Goal: Find specific page/section: Find specific page/section

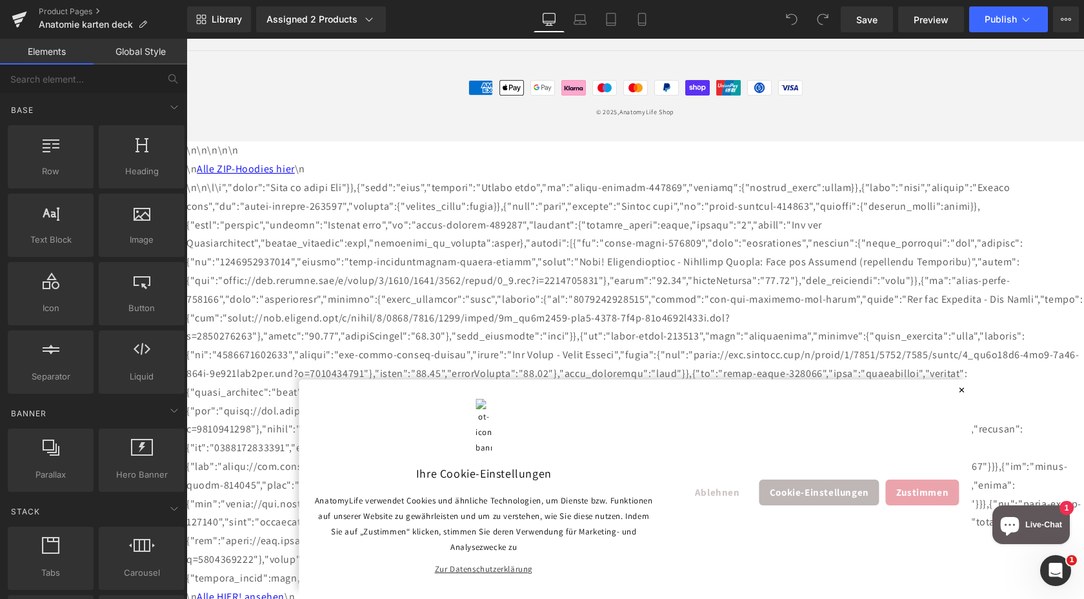
scroll to position [1810, 0]
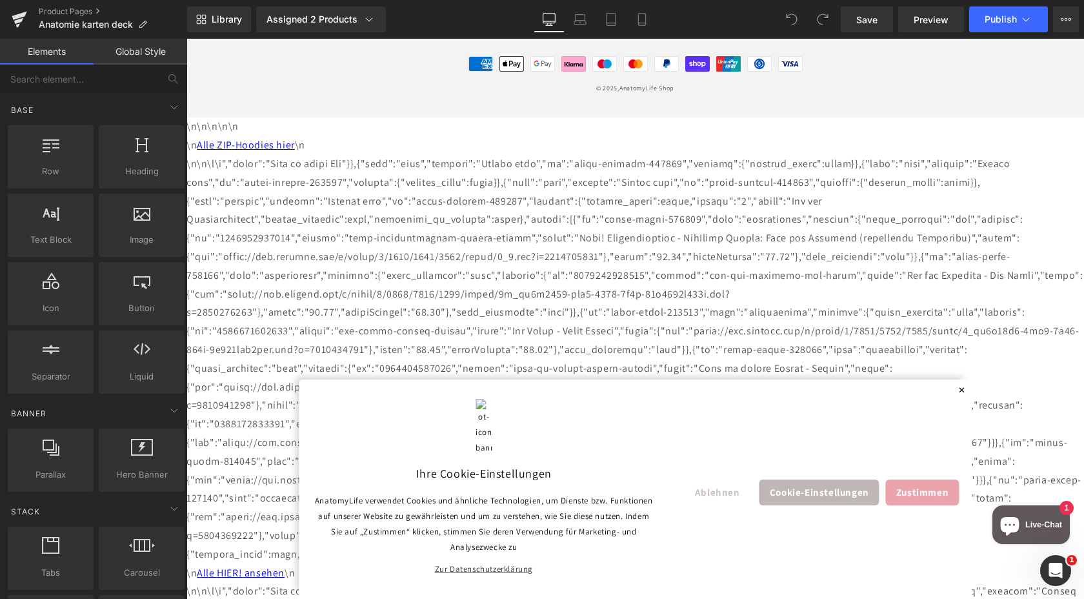
click at [965, 392] on span "✕" at bounding box center [958, 390] width 13 height 15
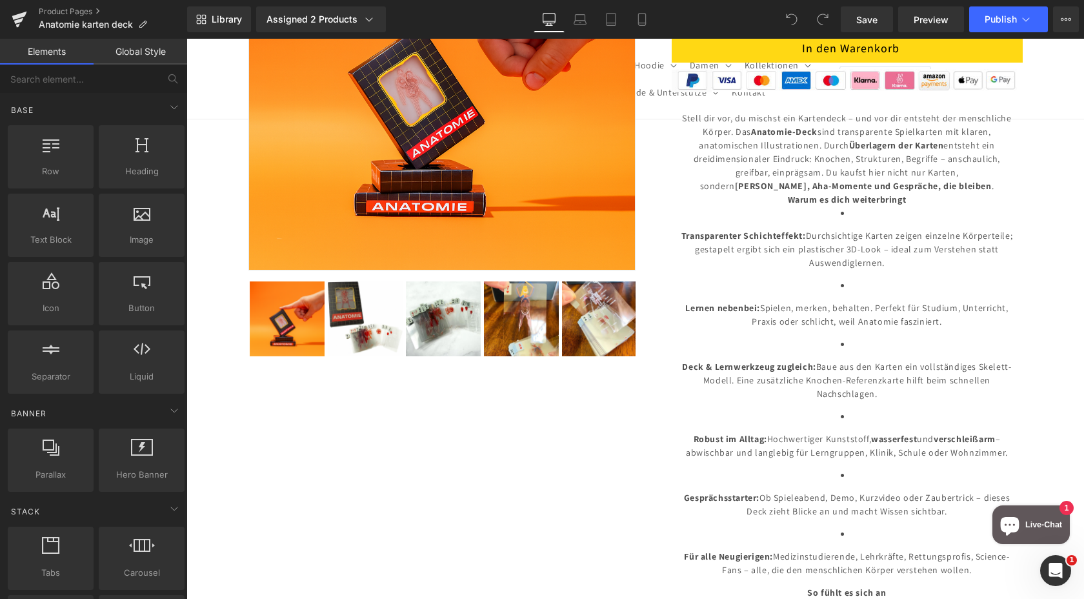
scroll to position [0, 0]
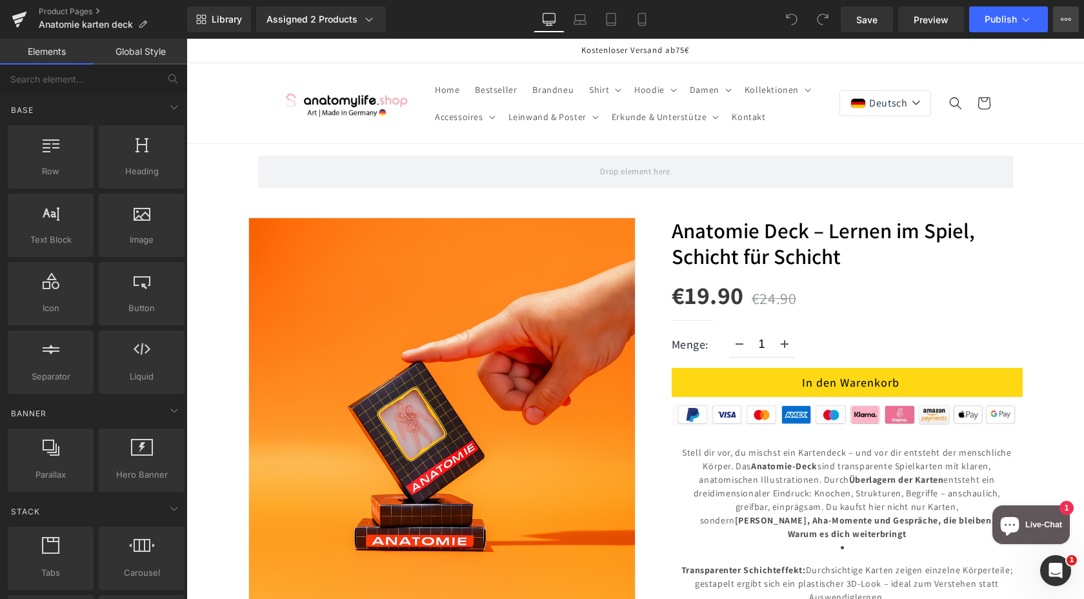
click at [1065, 21] on icon at bounding box center [1066, 19] width 10 height 10
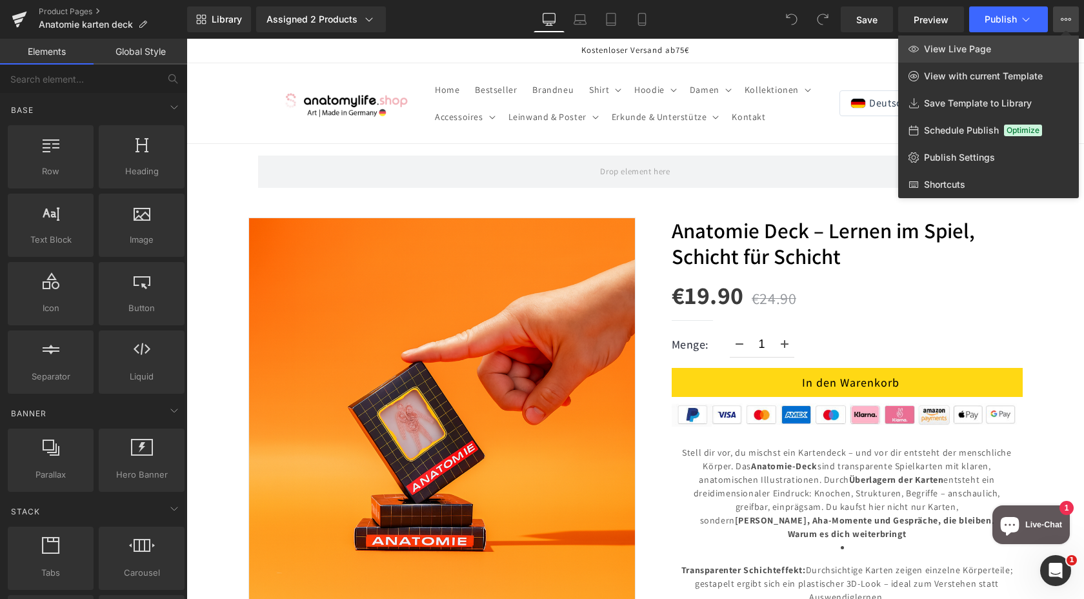
click at [955, 48] on span "View Live Page" at bounding box center [957, 49] width 67 height 12
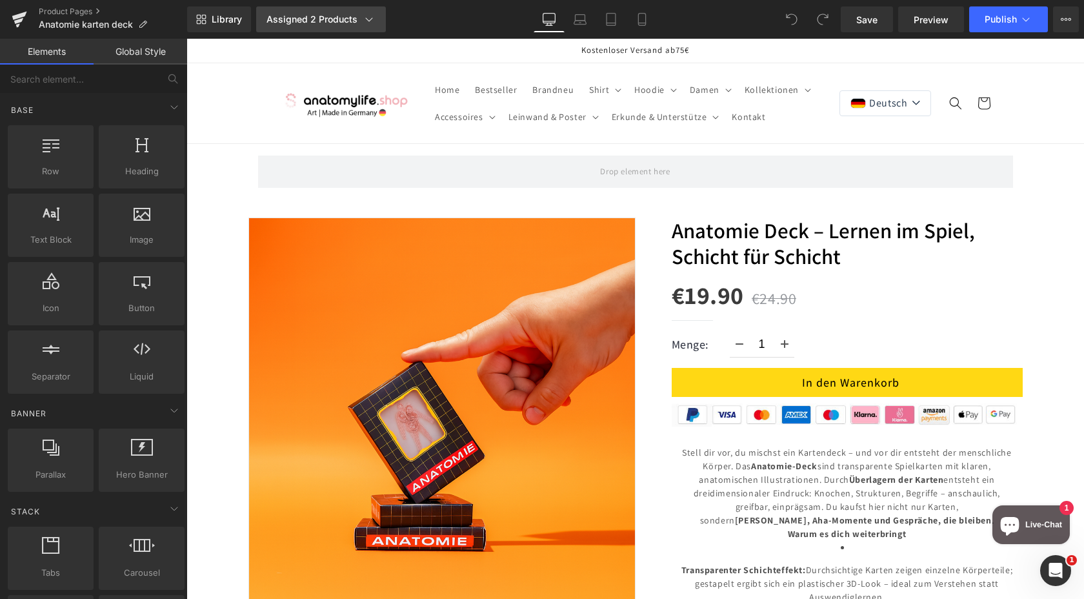
click at [358, 15] on div "Assigned 2 Products" at bounding box center [321, 19] width 109 height 13
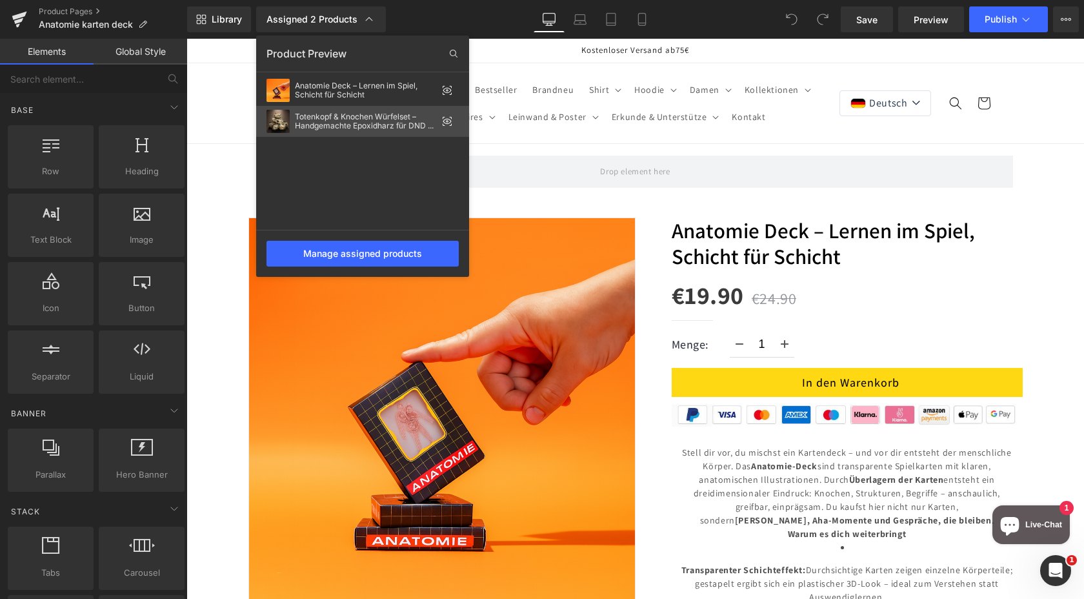
click at [449, 119] on icon at bounding box center [447, 121] width 8 height 5
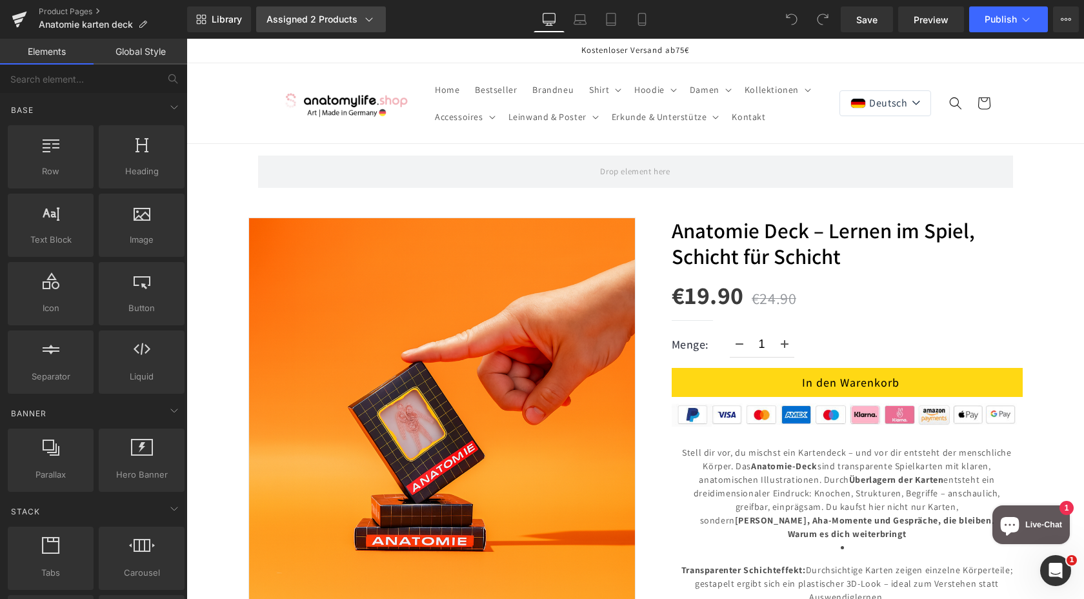
click at [363, 24] on icon at bounding box center [369, 19] width 13 height 13
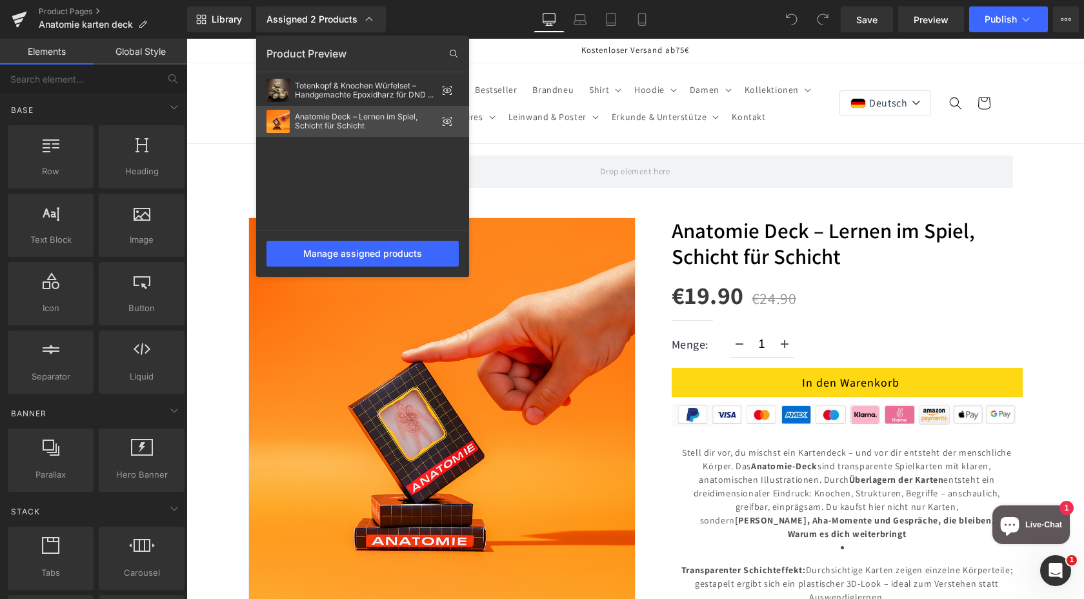
click at [445, 119] on icon at bounding box center [447, 121] width 10 height 10
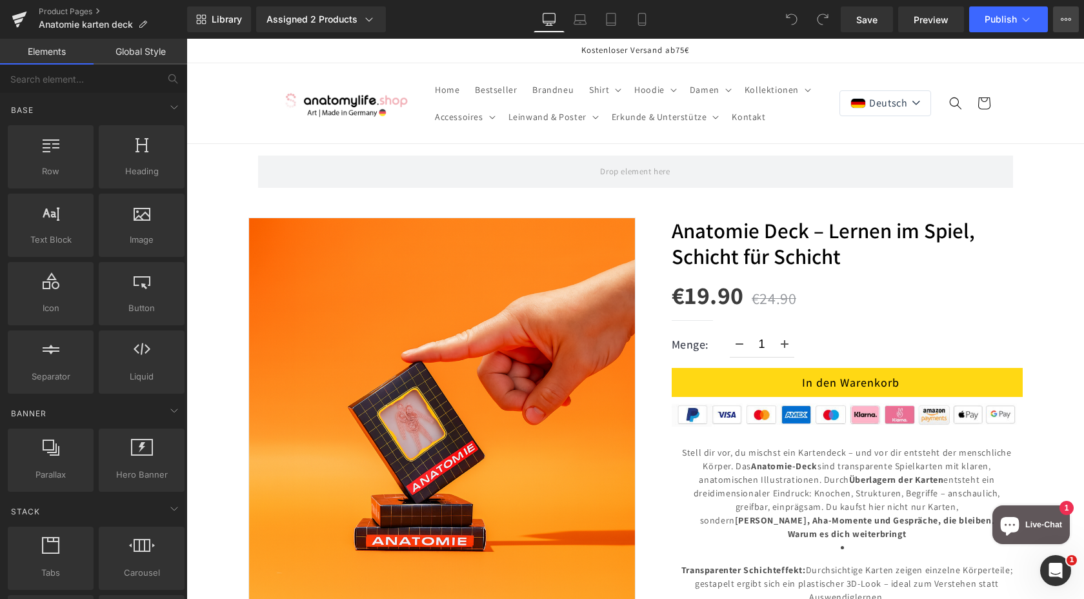
click at [1058, 27] on button "View Live Page View with current Template Save Template to Library Schedule Pub…" at bounding box center [1066, 19] width 26 height 26
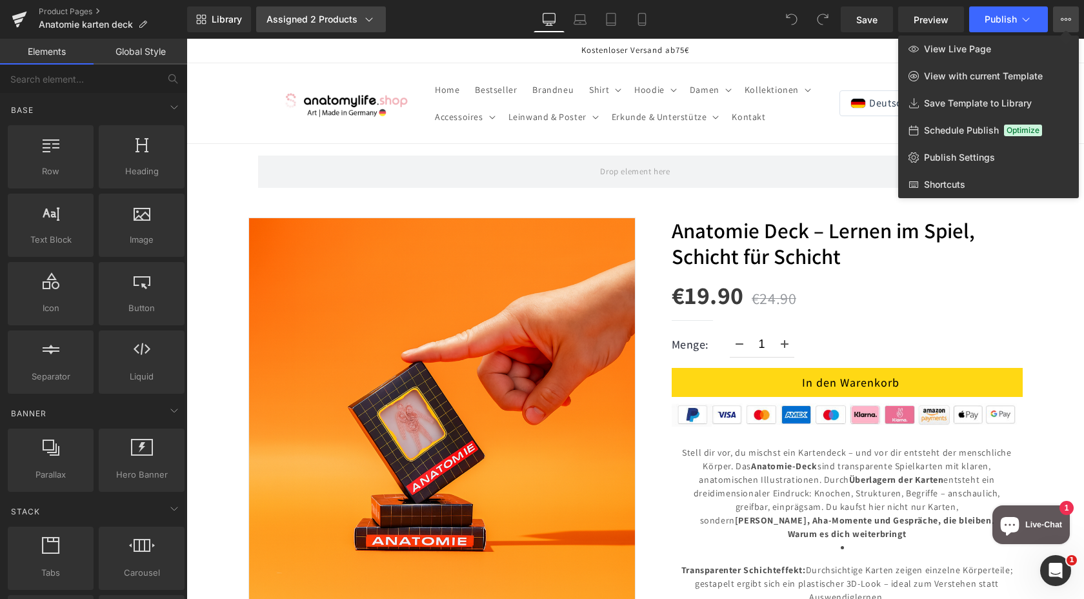
click at [363, 17] on icon at bounding box center [369, 19] width 13 height 13
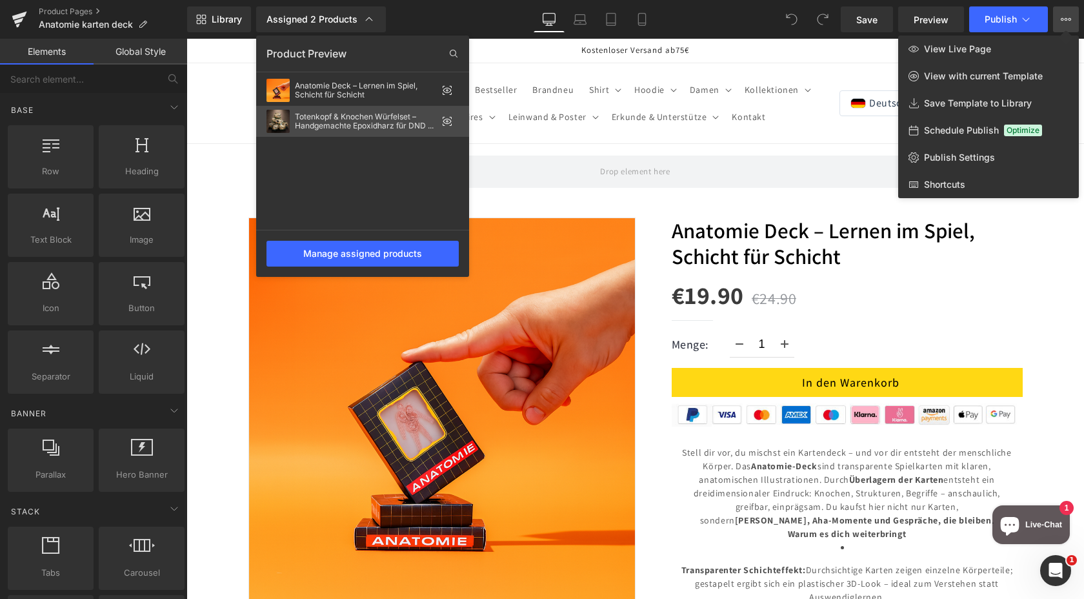
click at [334, 113] on div "Totenkopf & Knochen Würfelset – Handgemachte Epoxidharz für DND & Brettspiele" at bounding box center [366, 121] width 142 height 18
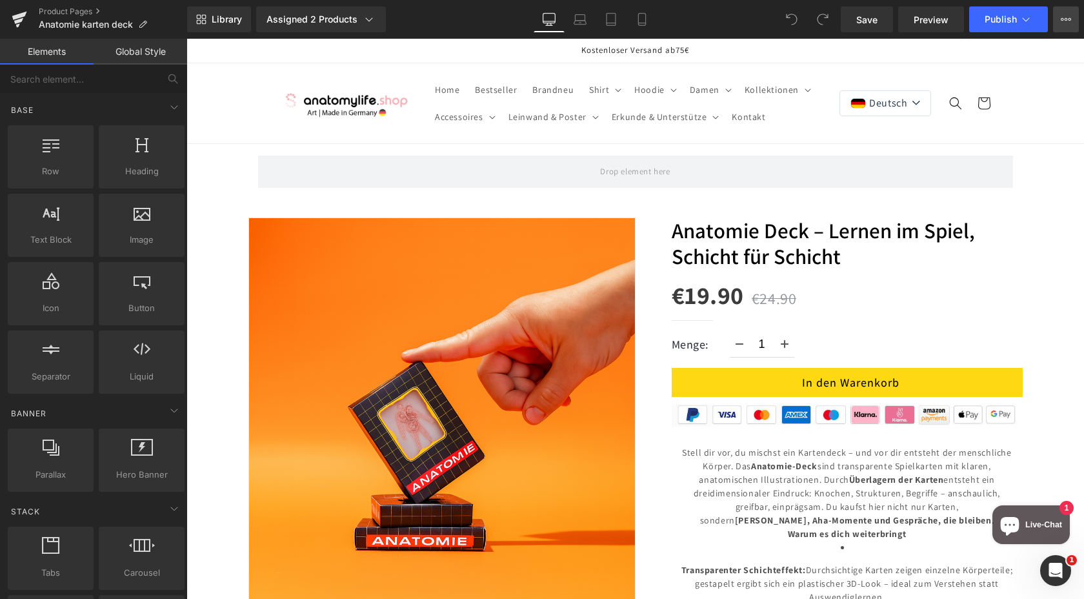
click at [1069, 18] on icon at bounding box center [1070, 19] width 3 height 3
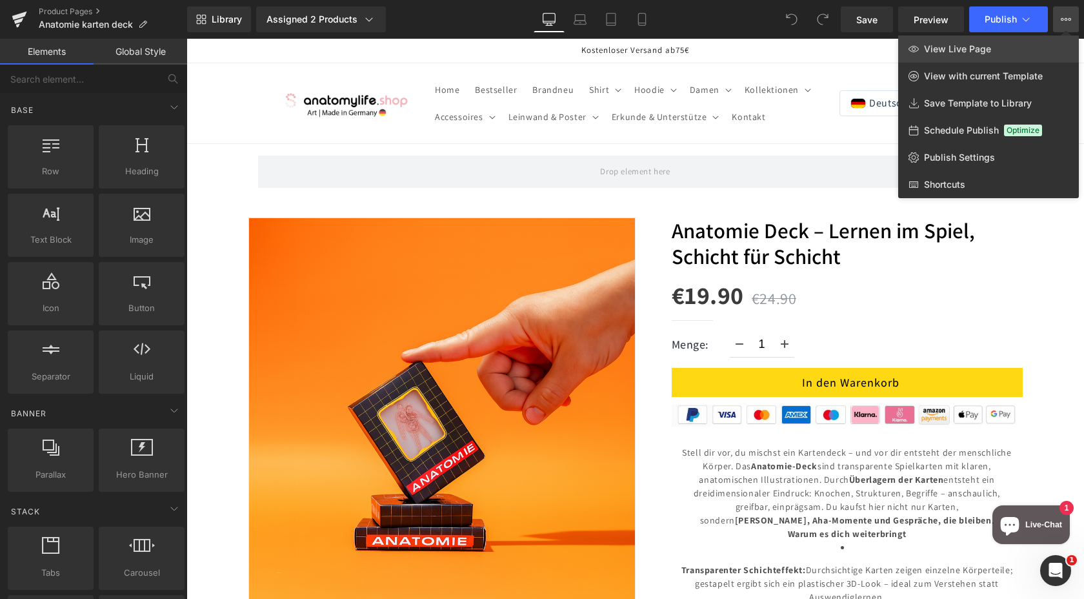
click at [940, 58] on link "View Live Page" at bounding box center [988, 48] width 181 height 27
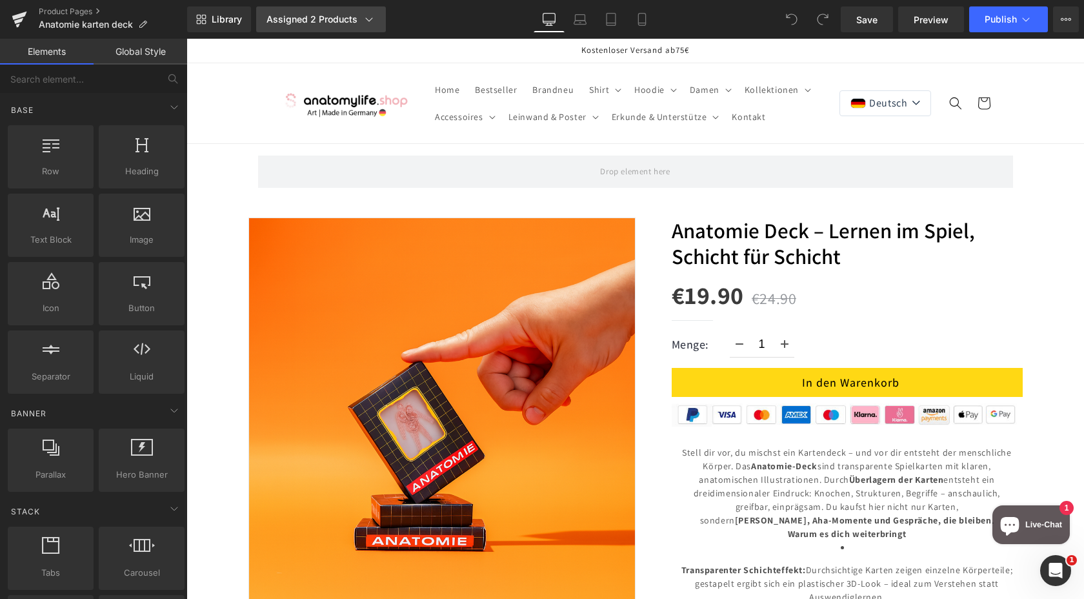
click at [321, 24] on div "Assigned 2 Products" at bounding box center [321, 19] width 109 height 13
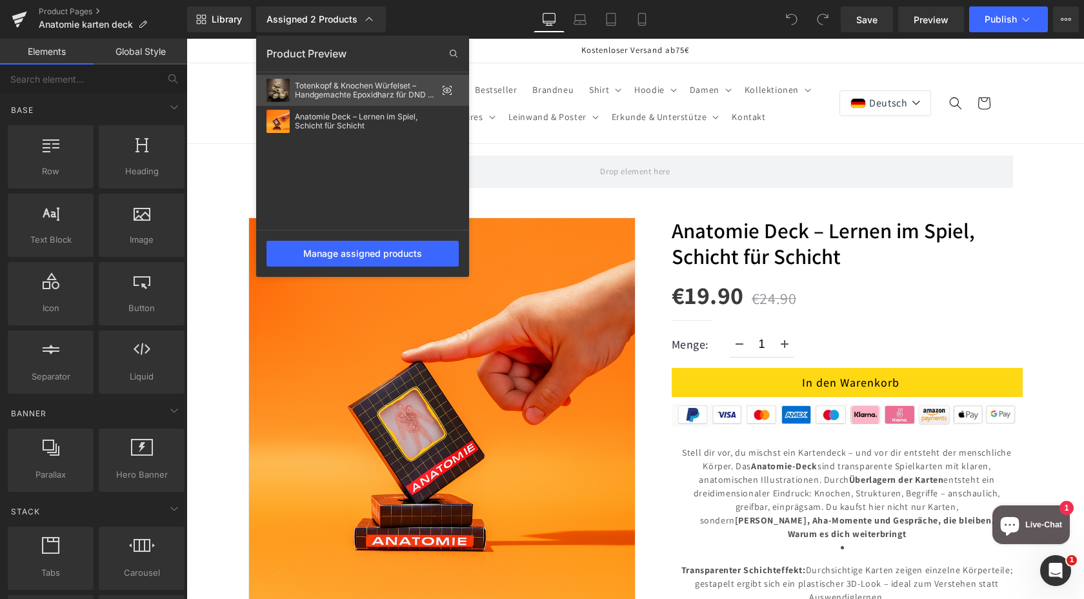
click at [324, 90] on div "Totenkopf & Knochen Würfelset – Handgemachte Epoxidharz für DND & Brettspiele" at bounding box center [366, 90] width 142 height 18
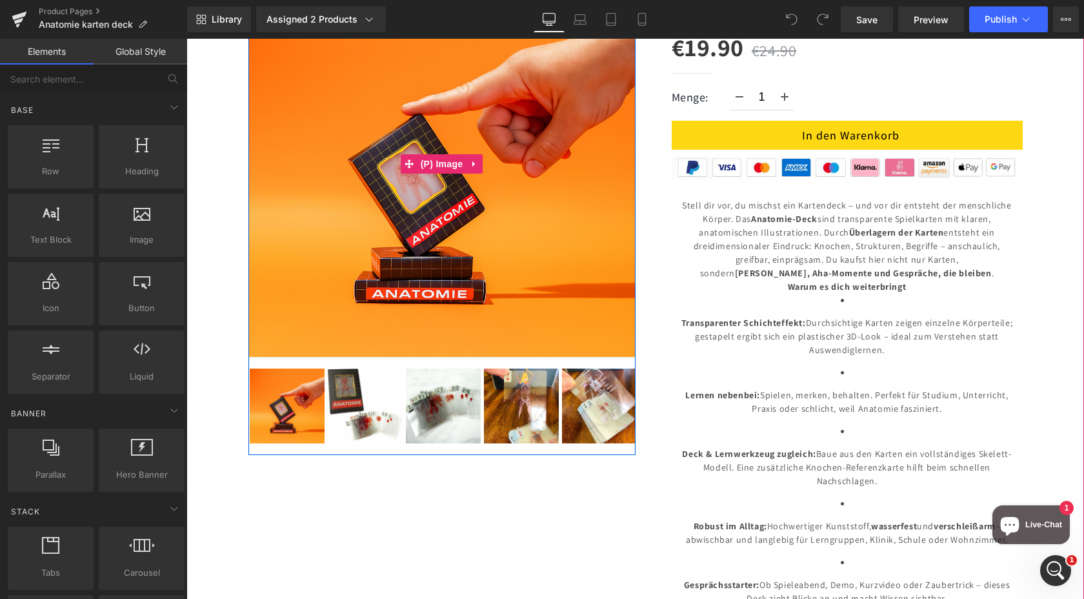
scroll to position [167, 0]
click at [419, 215] on img at bounding box center [441, 163] width 387 height 387
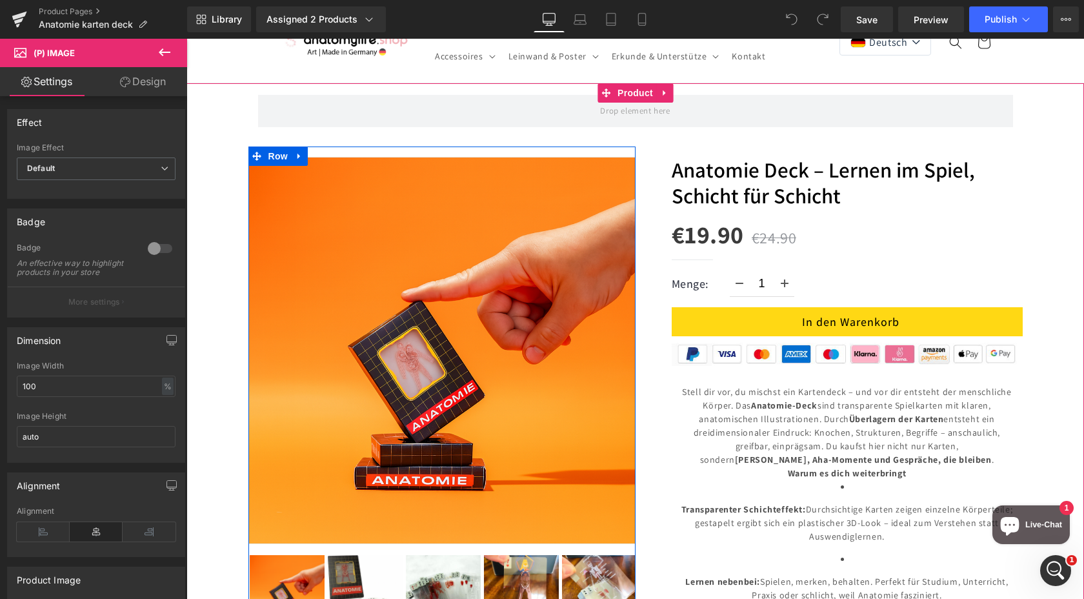
scroll to position [70, 0]
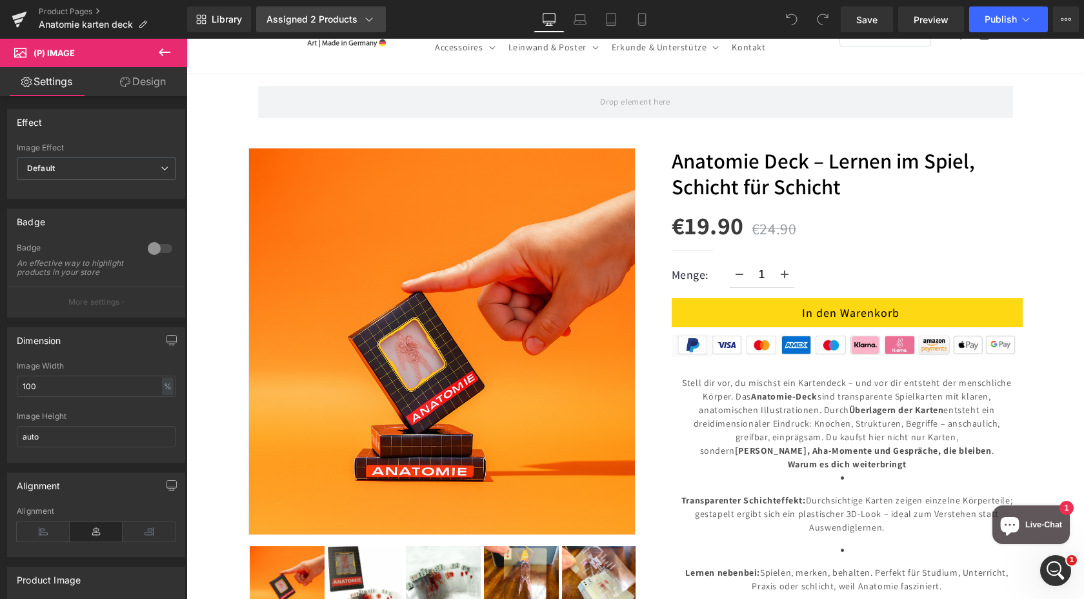
click at [330, 23] on div "Assigned 2 Products" at bounding box center [321, 19] width 109 height 13
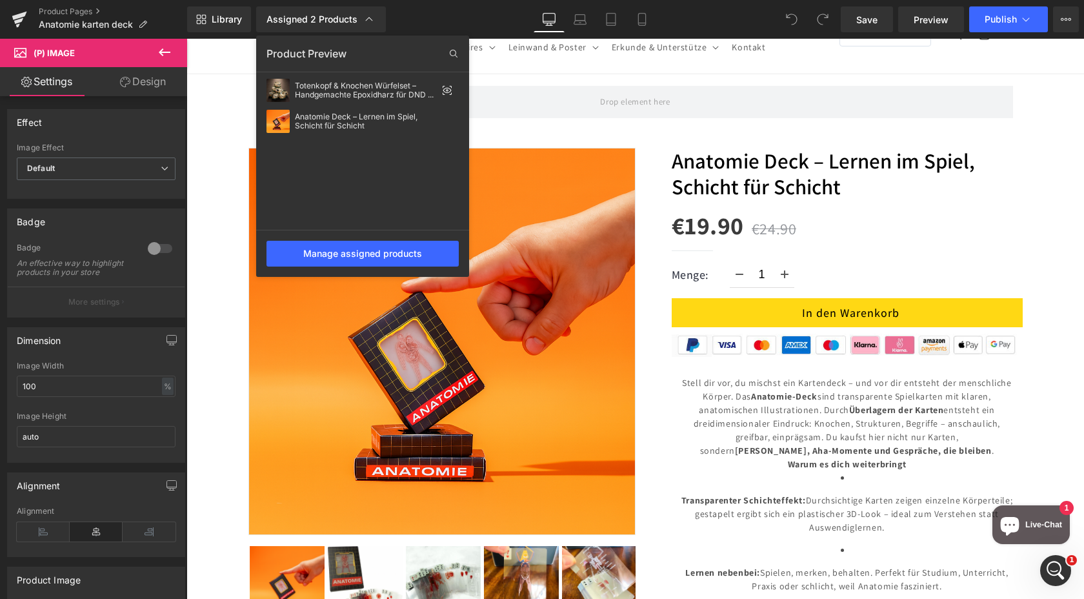
click at [579, 135] on div at bounding box center [635, 319] width 898 height 560
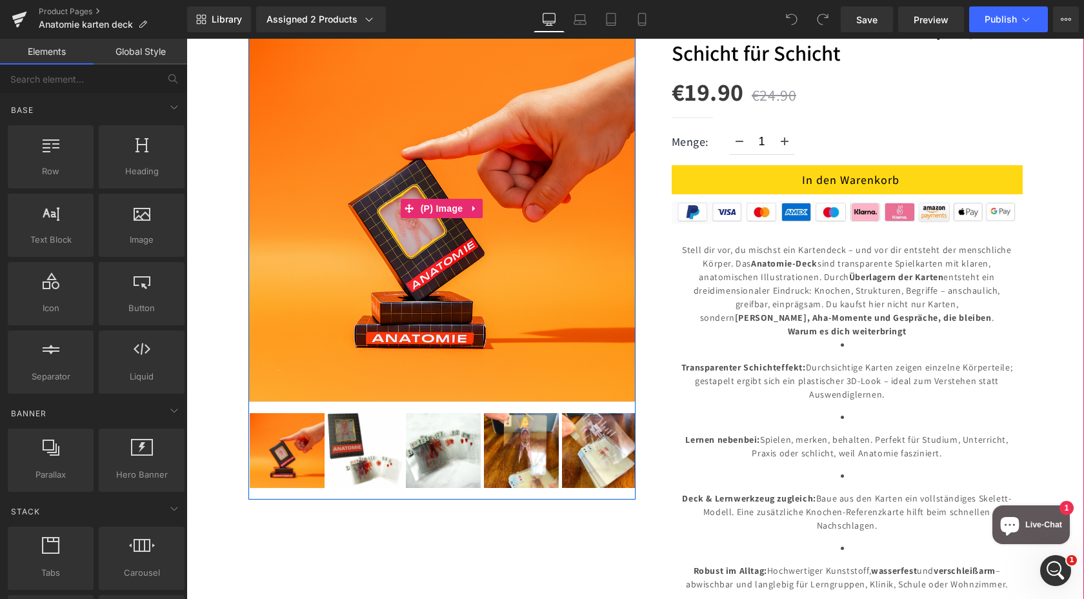
scroll to position [172, 0]
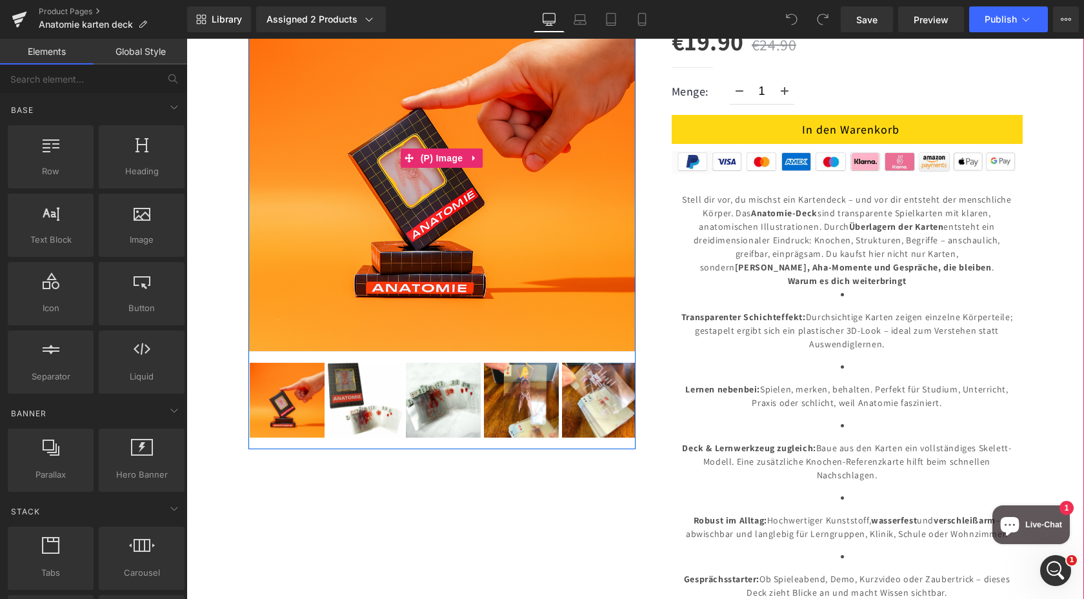
click at [469, 184] on img at bounding box center [441, 158] width 387 height 387
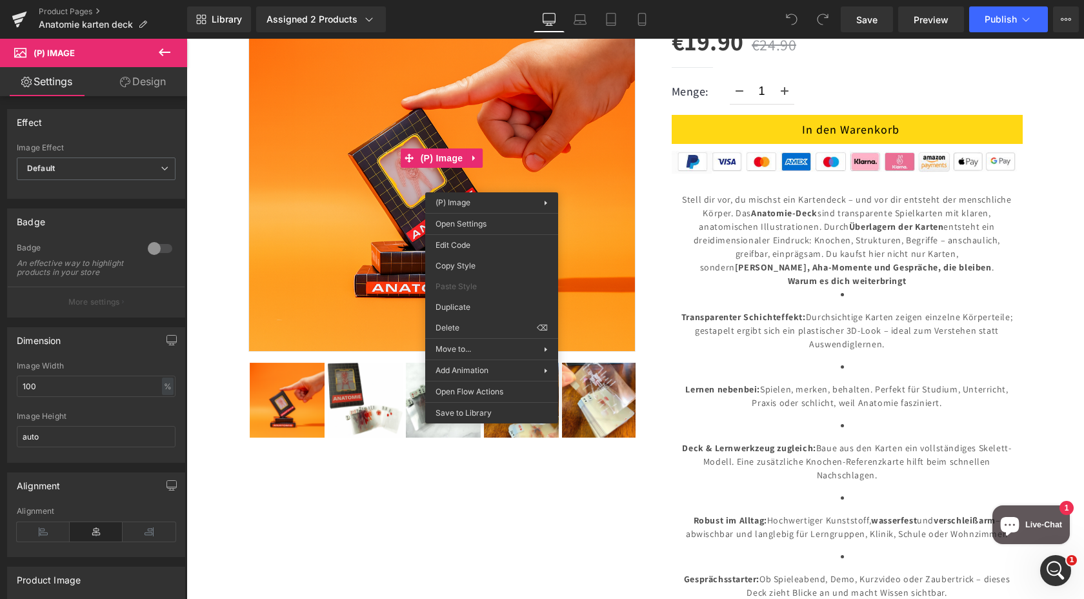
drag, startPoint x: 799, startPoint y: 245, endPoint x: 607, endPoint y: 209, distance: 195.7
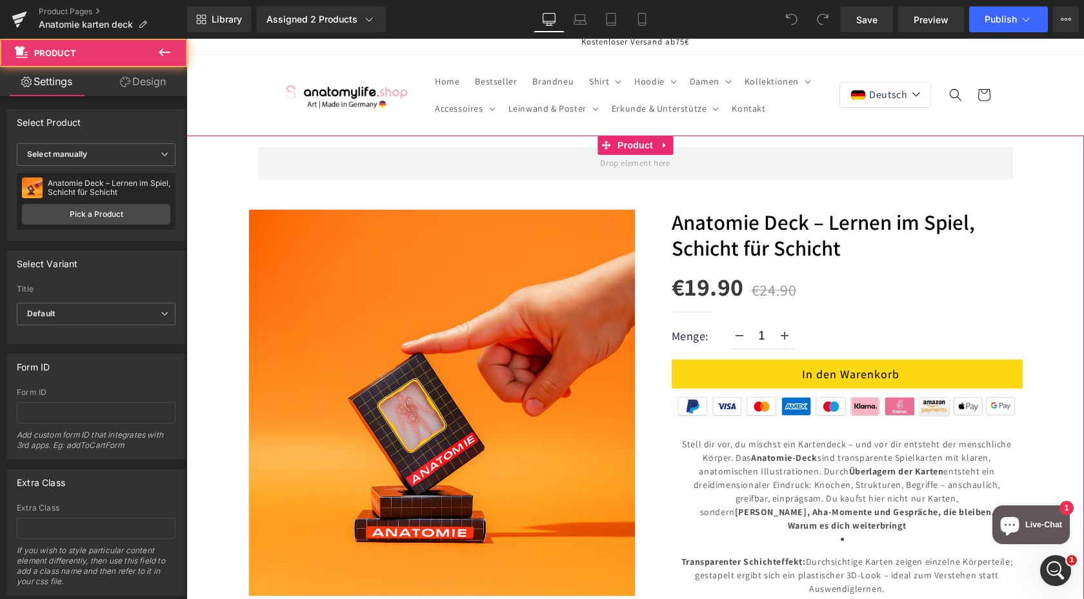
scroll to position [0, 0]
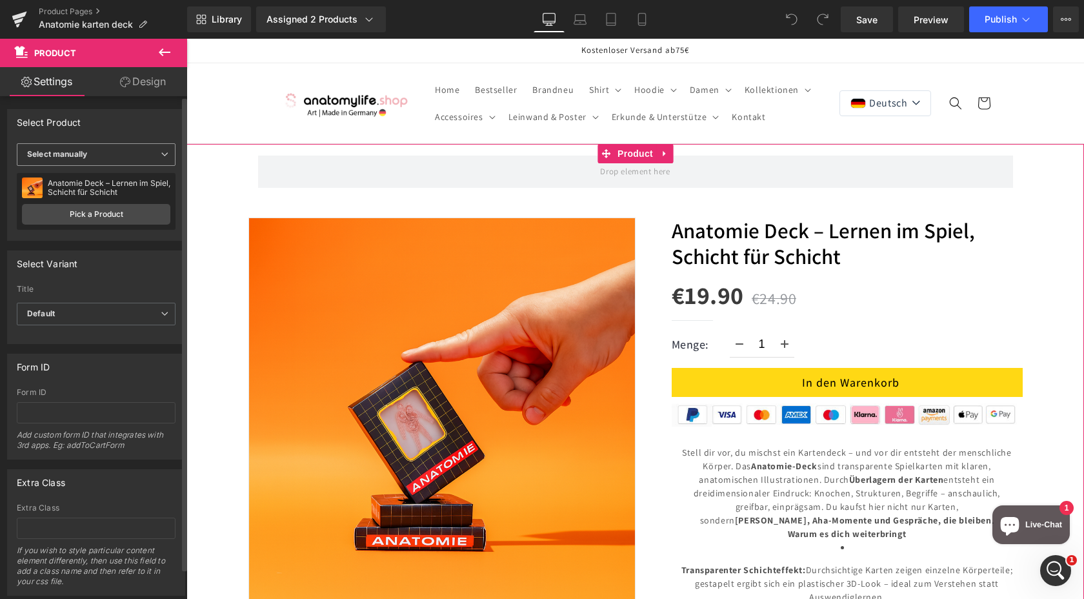
click at [161, 153] on icon at bounding box center [165, 154] width 8 height 8
click at [137, 134] on div "Select Product" at bounding box center [94, 122] width 172 height 25
click at [126, 154] on span "Select manually" at bounding box center [96, 154] width 159 height 23
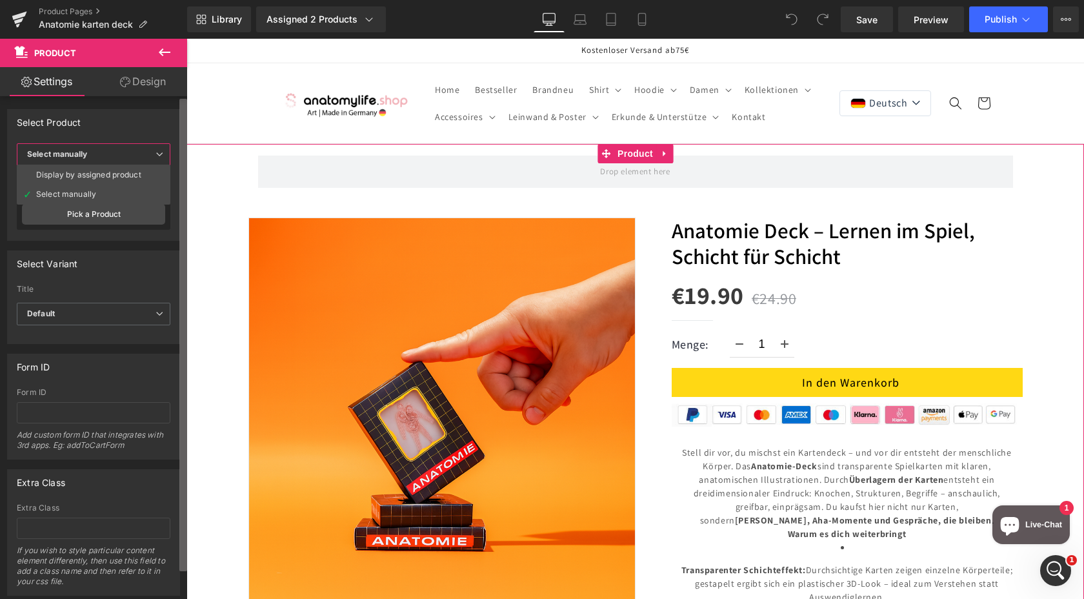
click at [186, 123] on b at bounding box center [183, 335] width 8 height 472
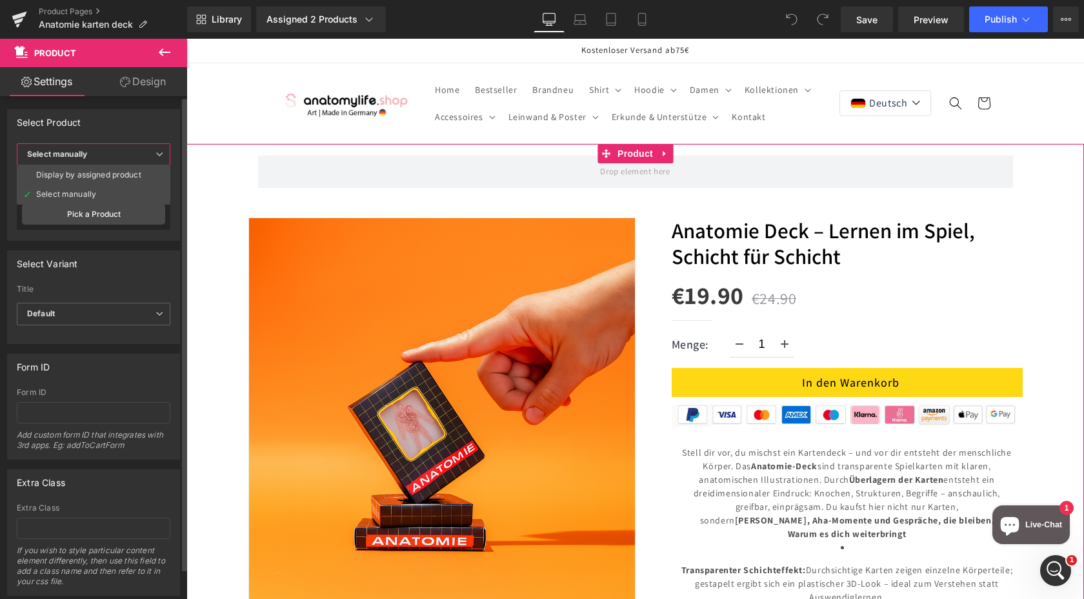
click at [166, 114] on div "Select Product" at bounding box center [94, 122] width 172 height 25
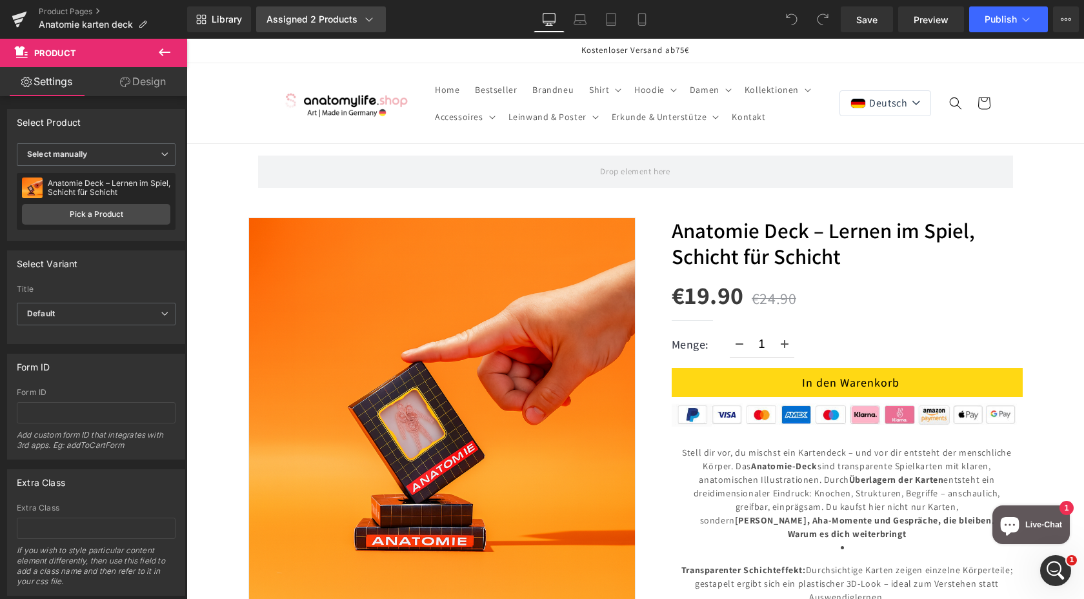
click at [302, 14] on div "Assigned 2 Products" at bounding box center [321, 19] width 109 height 13
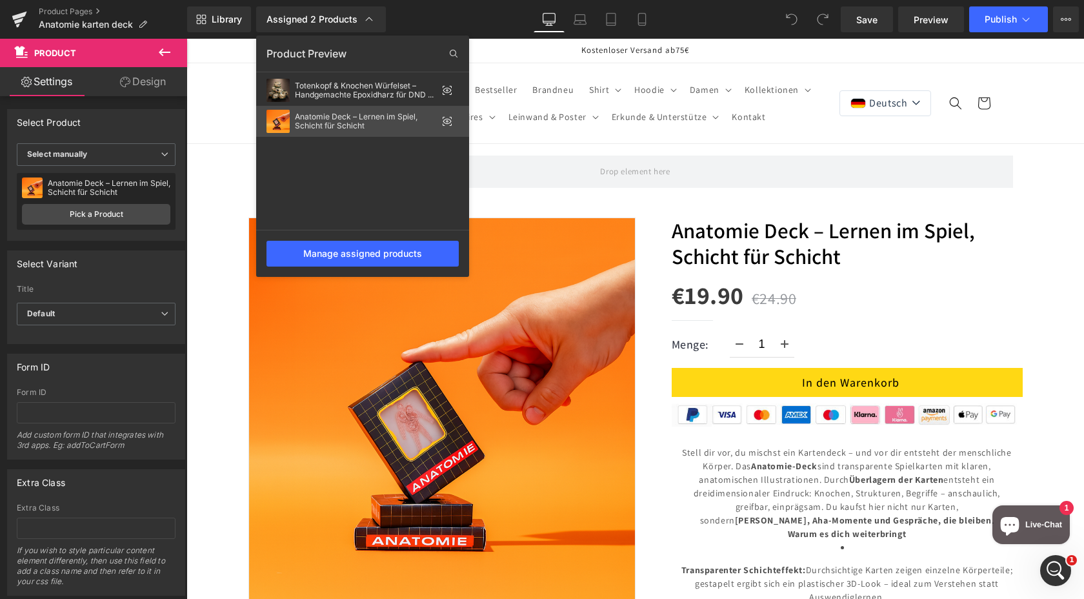
drag, startPoint x: 338, startPoint y: 119, endPoint x: 145, endPoint y: 96, distance: 194.4
click at [338, 119] on div "Anatomie Deck – Lernen im Spiel, Schicht für Schicht" at bounding box center [366, 121] width 142 height 18
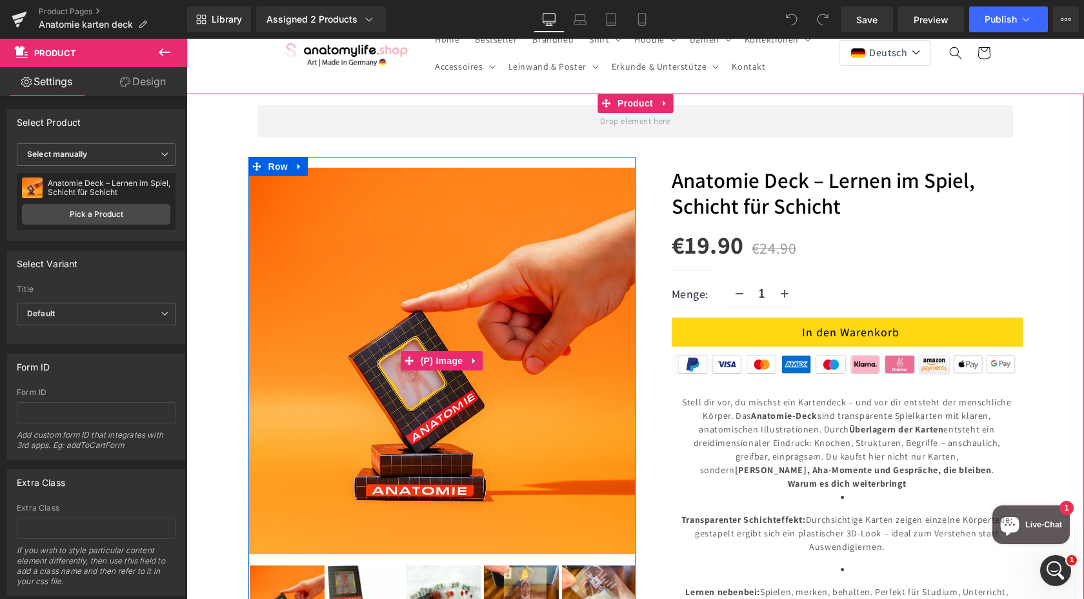
scroll to position [59, 0]
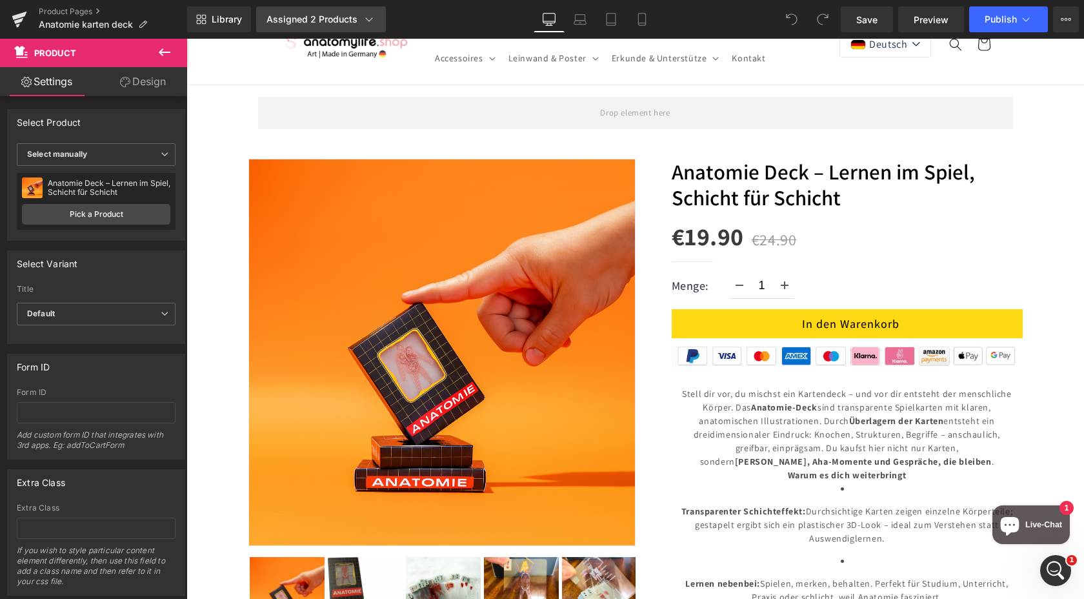
click at [348, 14] on div "Assigned 2 Products" at bounding box center [321, 19] width 109 height 13
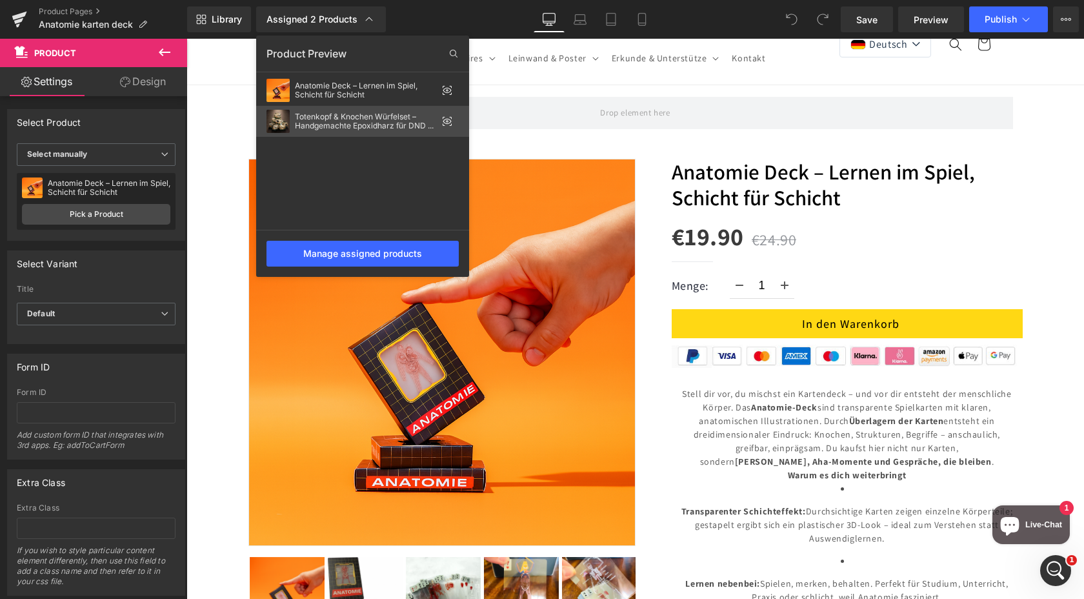
click at [327, 126] on div "Totenkopf & Knochen Würfelset – Handgemachte Epoxidharz für DND & Brettspiele" at bounding box center [366, 121] width 142 height 18
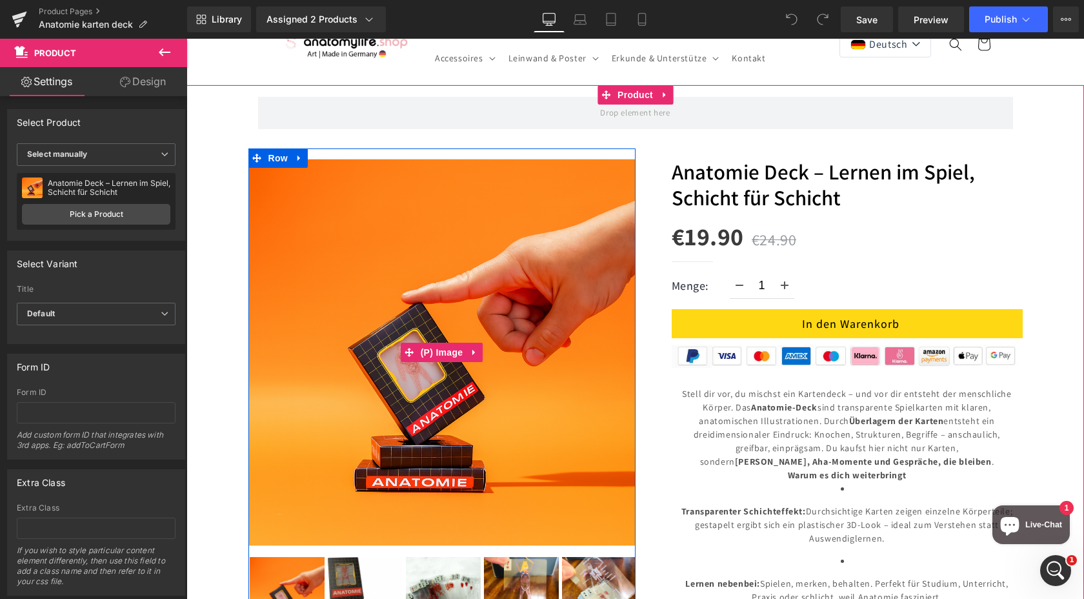
scroll to position [0, 0]
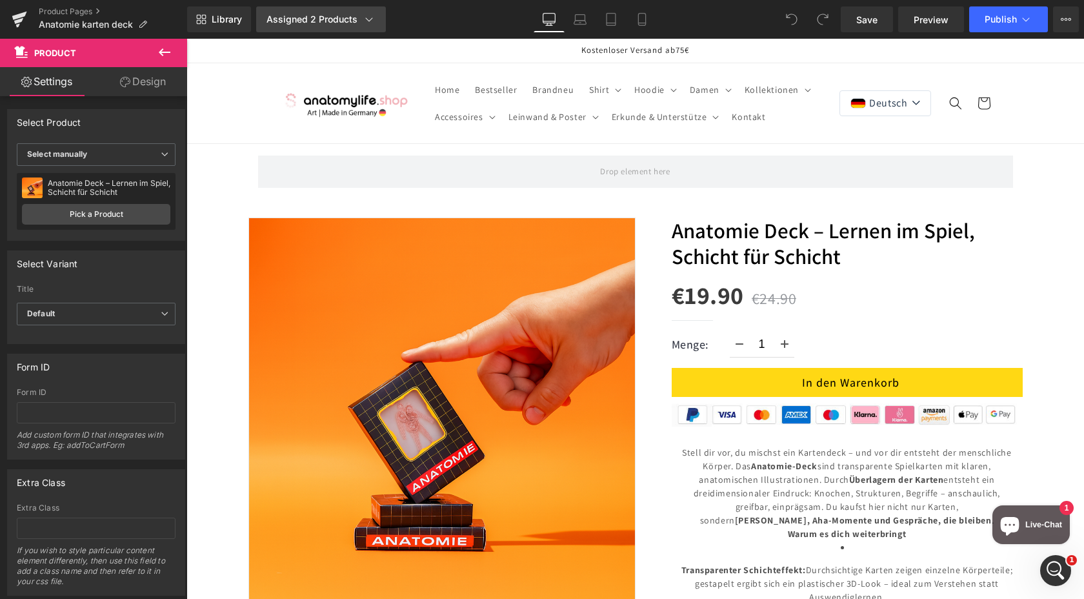
click at [310, 23] on div "Assigned 2 Products" at bounding box center [321, 19] width 109 height 13
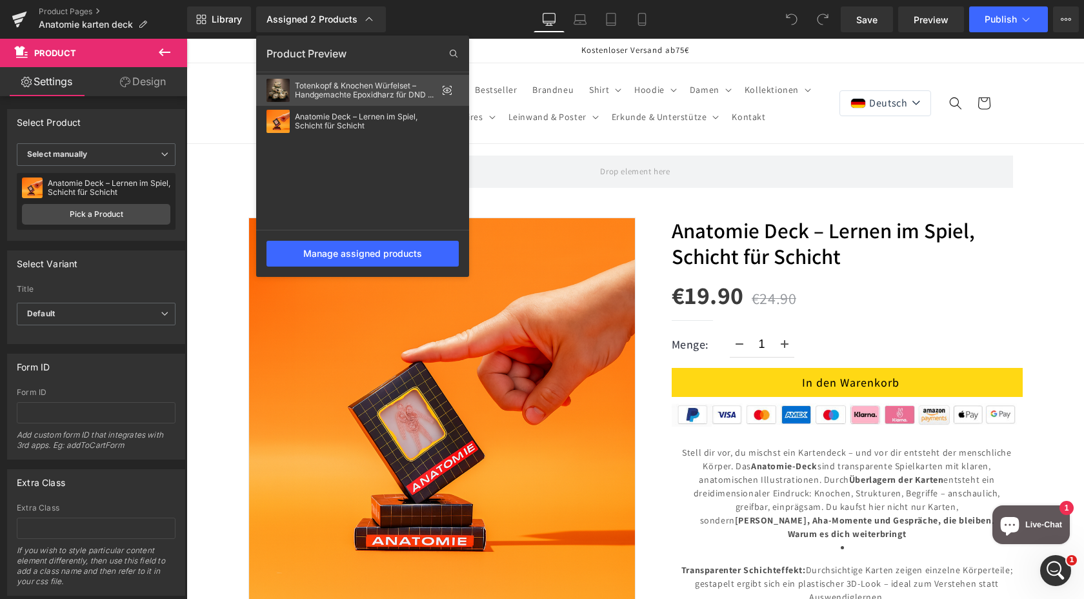
click at [297, 85] on div "Totenkopf & Knochen Würfelset – Handgemachte Epoxidharz für DND & Brettspiele" at bounding box center [366, 90] width 142 height 18
